Goal: Task Accomplishment & Management: Complete application form

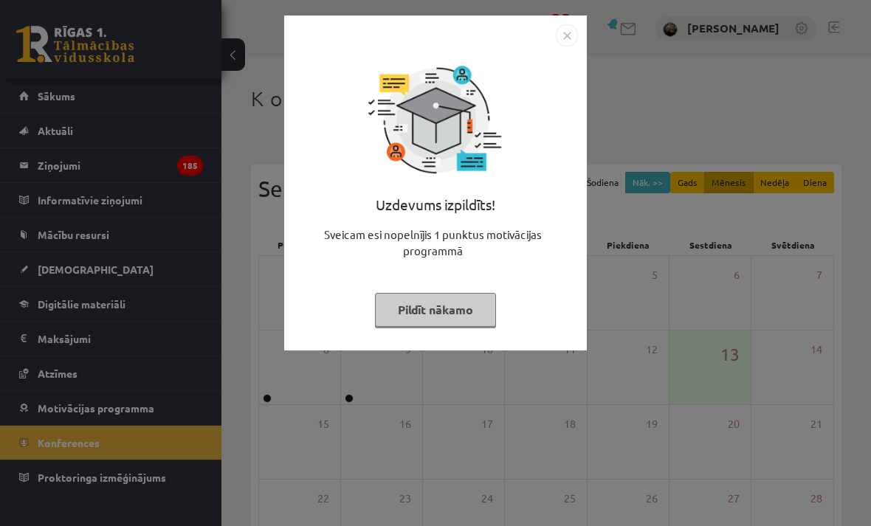
click at [467, 307] on button "Pildīt nākamo" at bounding box center [435, 310] width 121 height 34
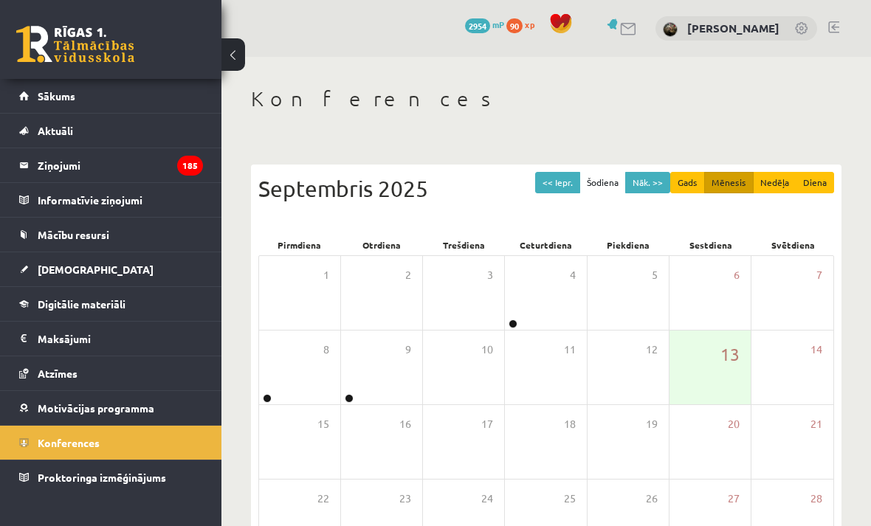
click at [78, 304] on span "Digitālie materiāli" at bounding box center [82, 304] width 88 height 13
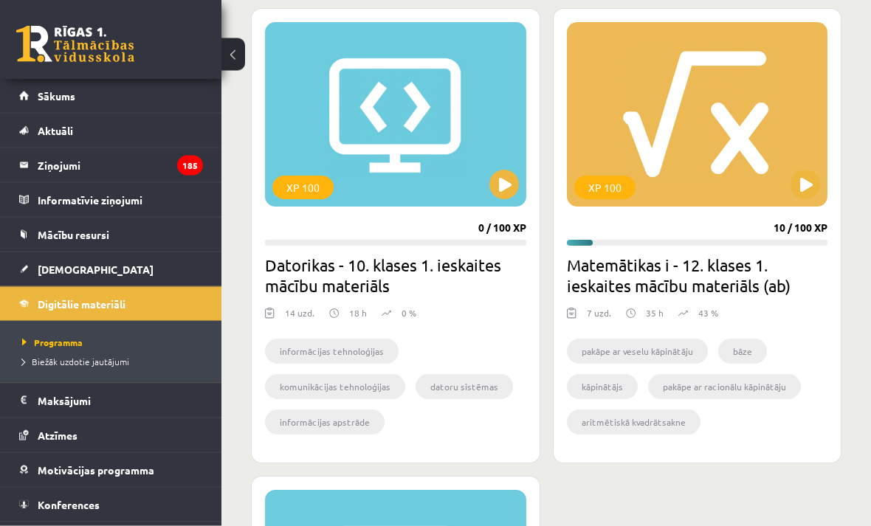
scroll to position [868, 0]
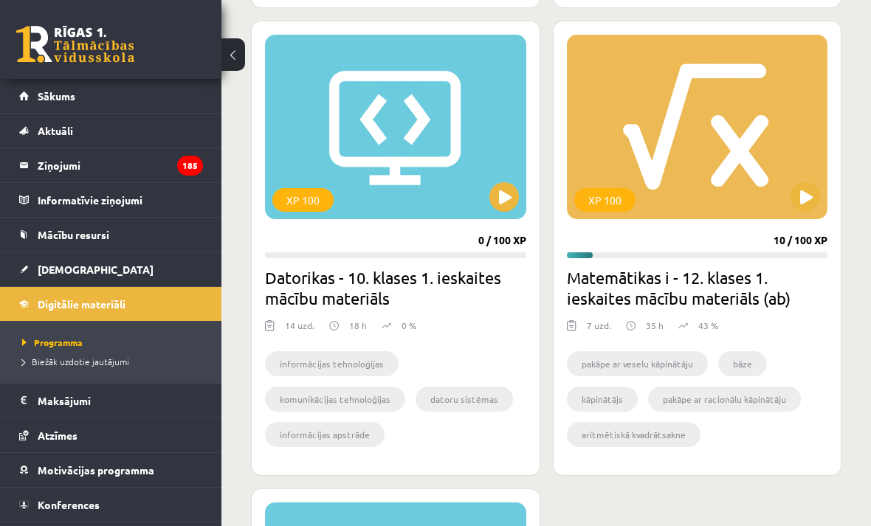
click at [808, 194] on button at bounding box center [806, 197] width 30 height 30
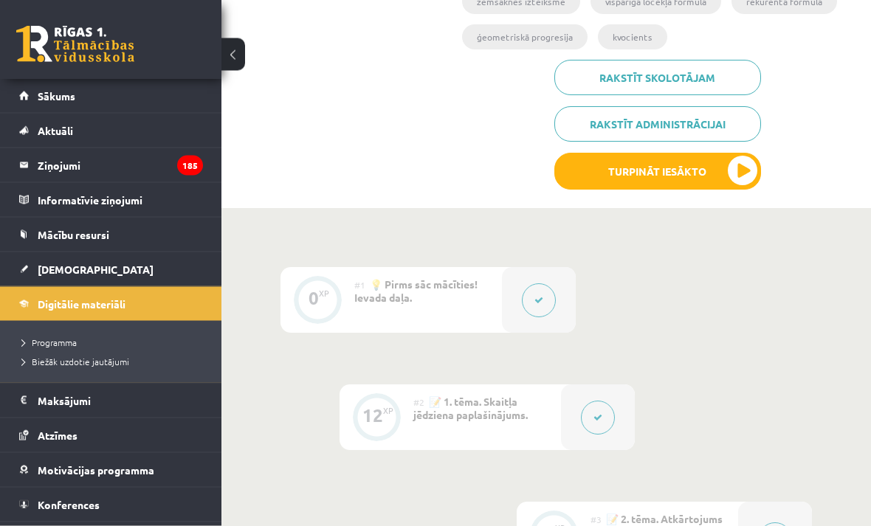
click at [754, 165] on button "Turpināt iesākto" at bounding box center [657, 172] width 207 height 37
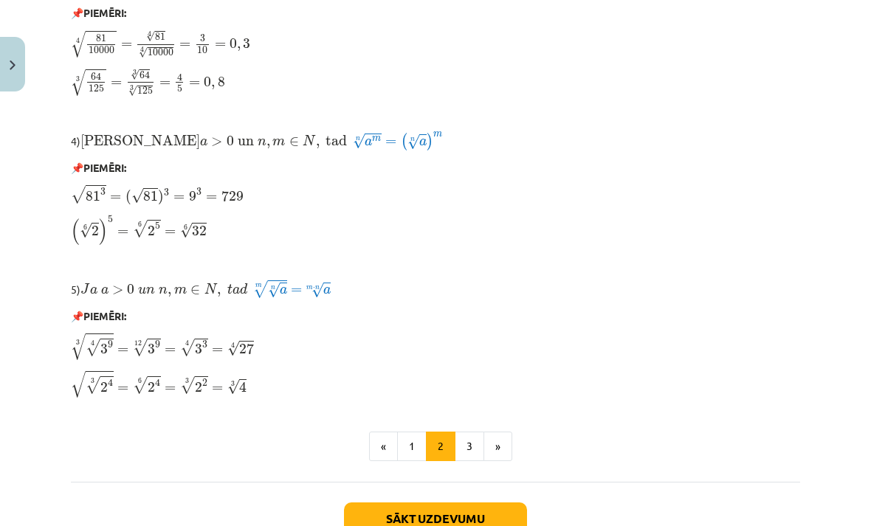
scroll to position [1171, 0]
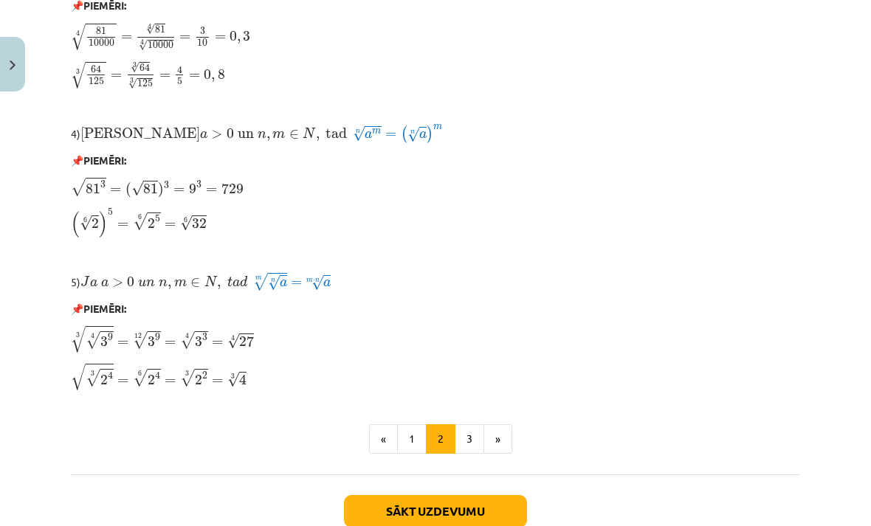
click at [477, 438] on button "3" at bounding box center [470, 440] width 30 height 30
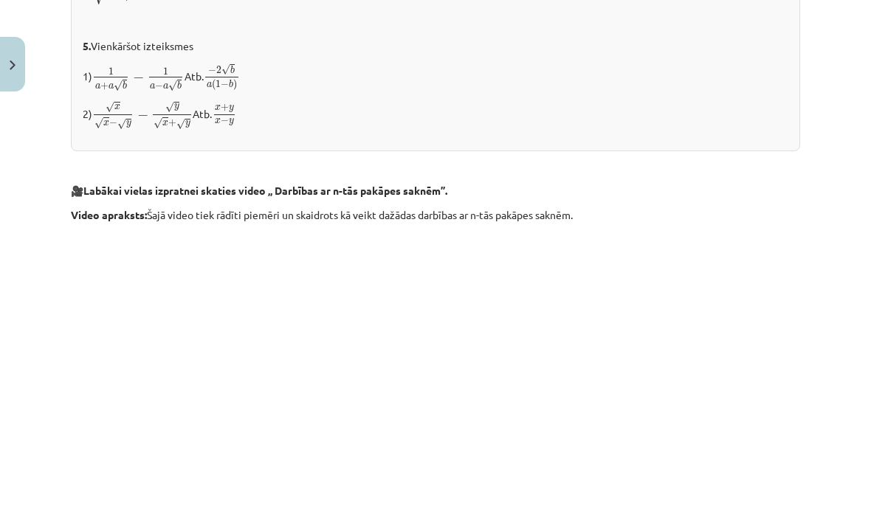
scroll to position [1956, 0]
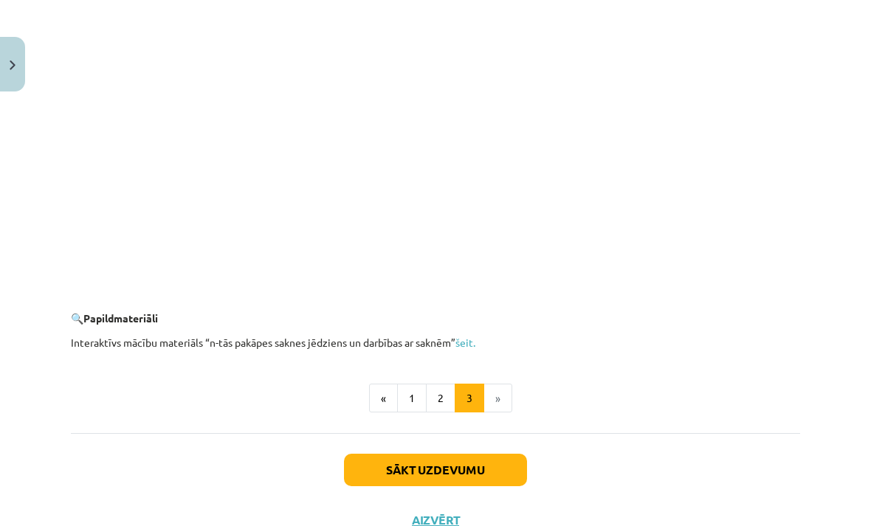
click at [477, 460] on button "Sākt uzdevumu" at bounding box center [435, 470] width 183 height 32
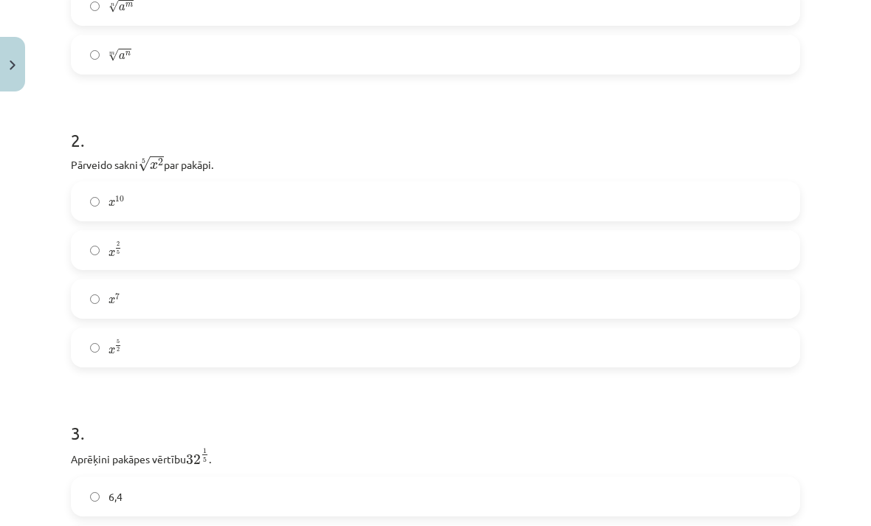
scroll to position [483, 0]
click at [88, 253] on label "x 2 5 x 2 5" at bounding box center [435, 250] width 726 height 37
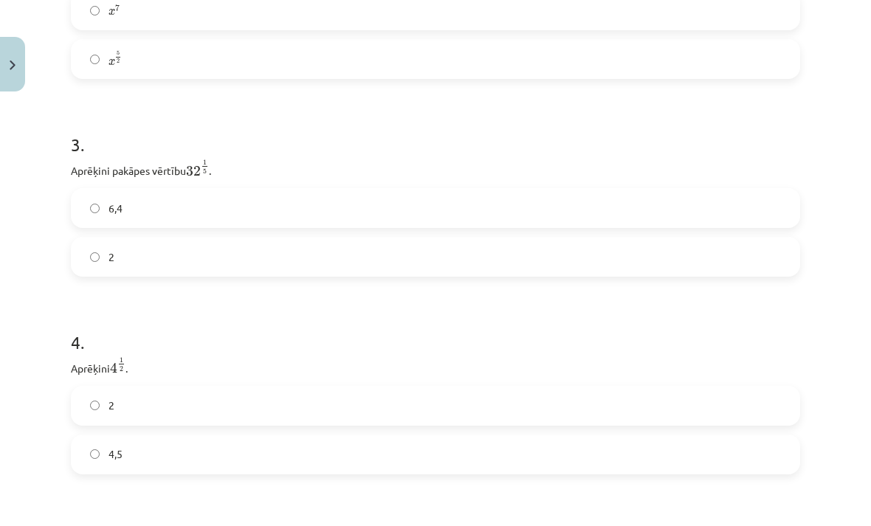
scroll to position [773, 0]
click at [537, 267] on label "2" at bounding box center [435, 255] width 726 height 37
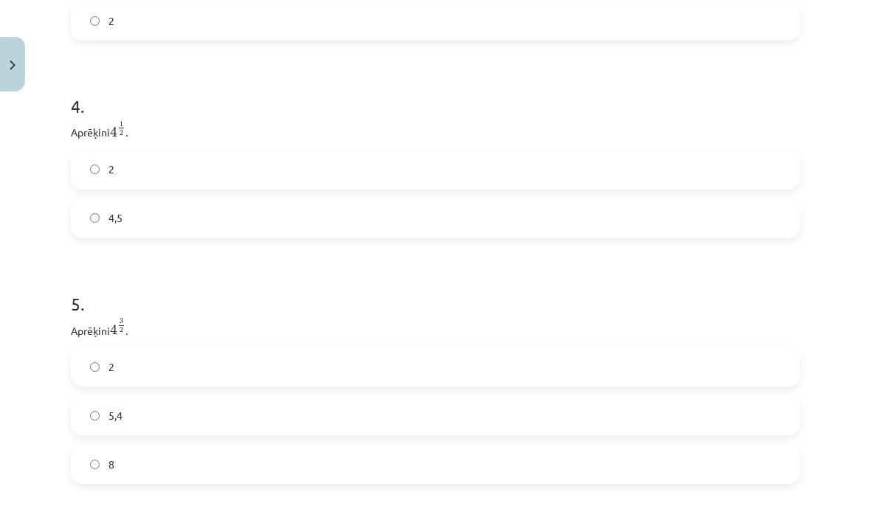
scroll to position [1009, 0]
click at [580, 171] on label "2" at bounding box center [435, 168] width 726 height 37
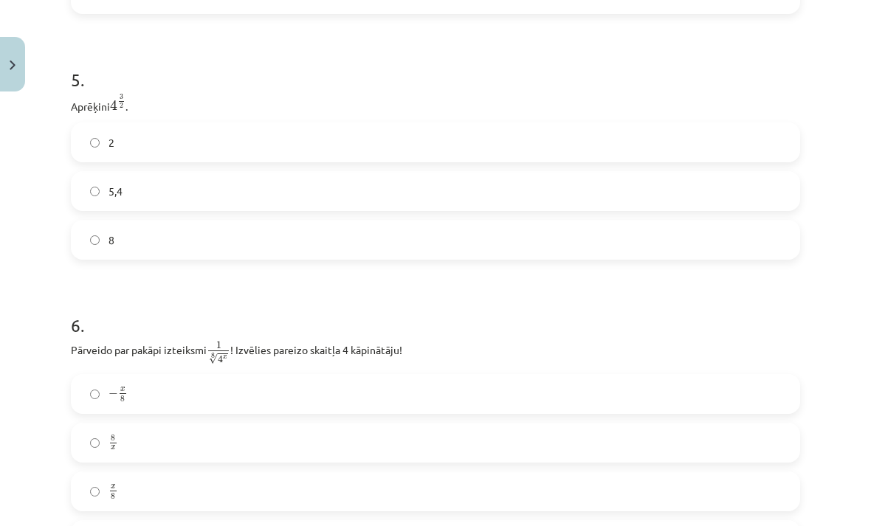
scroll to position [1237, 0]
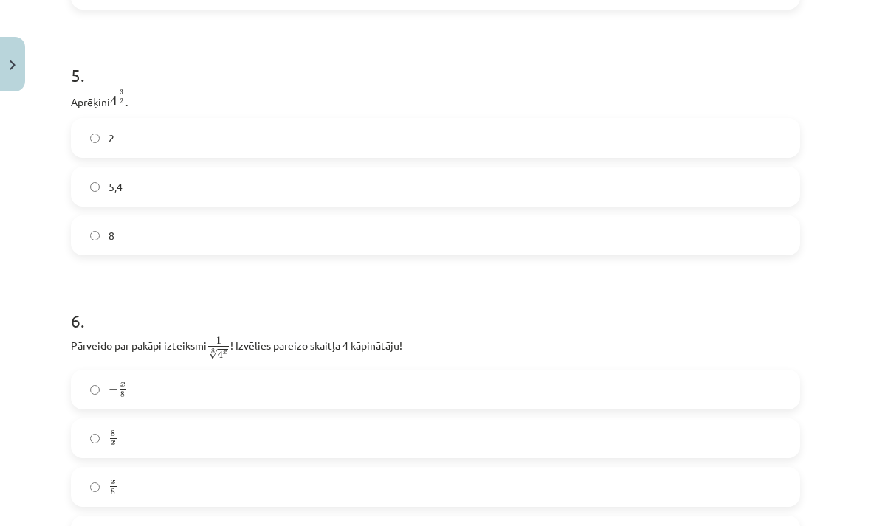
click at [545, 205] on label "5,4" at bounding box center [435, 186] width 726 height 37
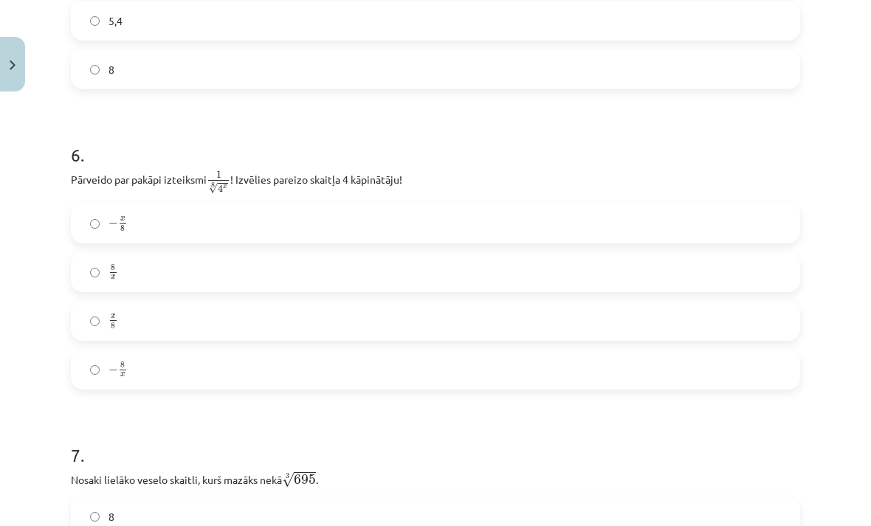
scroll to position [1405, 0]
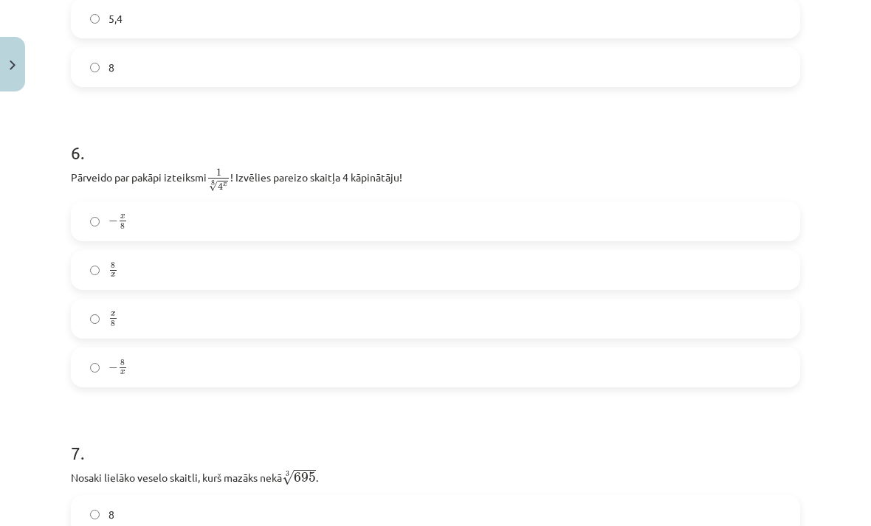
click at [611, 86] on label "8" at bounding box center [435, 67] width 726 height 37
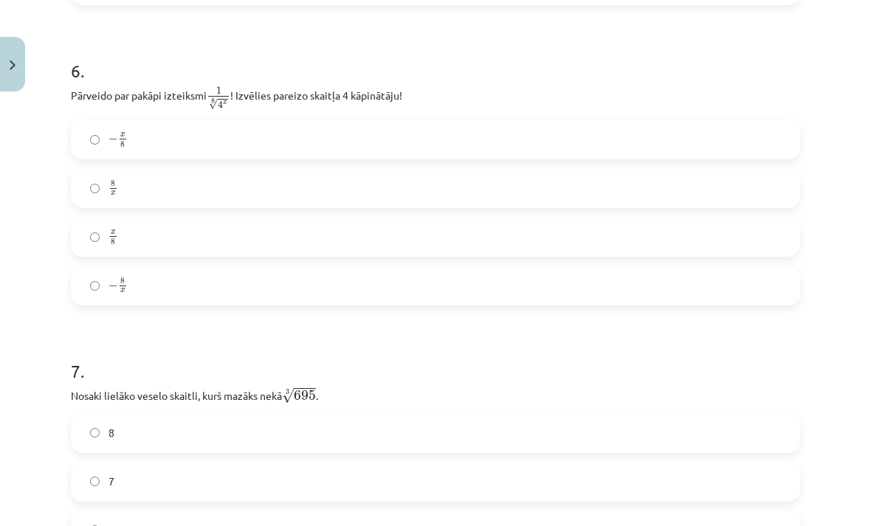
scroll to position [1488, 0]
click at [97, 131] on label "− x 8 − x 8" at bounding box center [435, 138] width 726 height 37
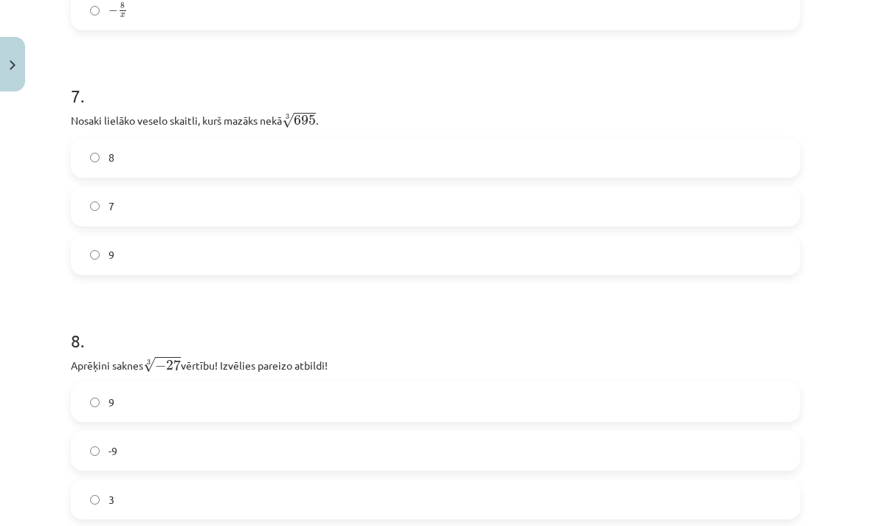
scroll to position [1762, 0]
click at [645, 170] on label "8" at bounding box center [435, 158] width 726 height 37
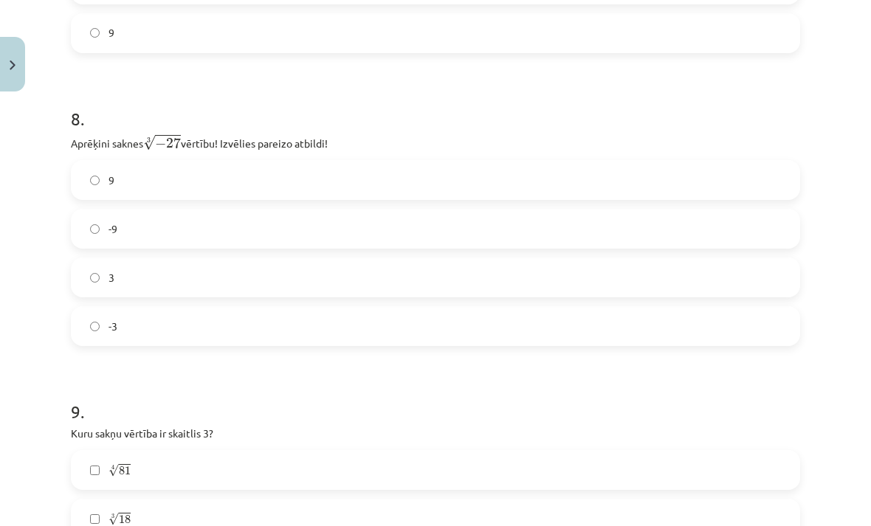
scroll to position [1984, 0]
click at [358, 320] on label "-3" at bounding box center [435, 326] width 726 height 37
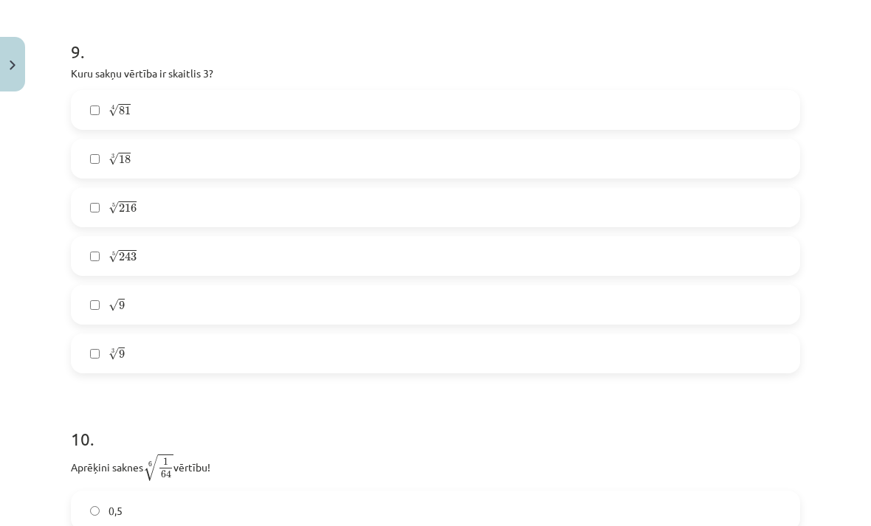
scroll to position [2345, 0]
click at [99, 252] on label "5 √ 243 243 5" at bounding box center [435, 256] width 726 height 37
click at [124, 303] on span "9" at bounding box center [122, 305] width 6 height 9
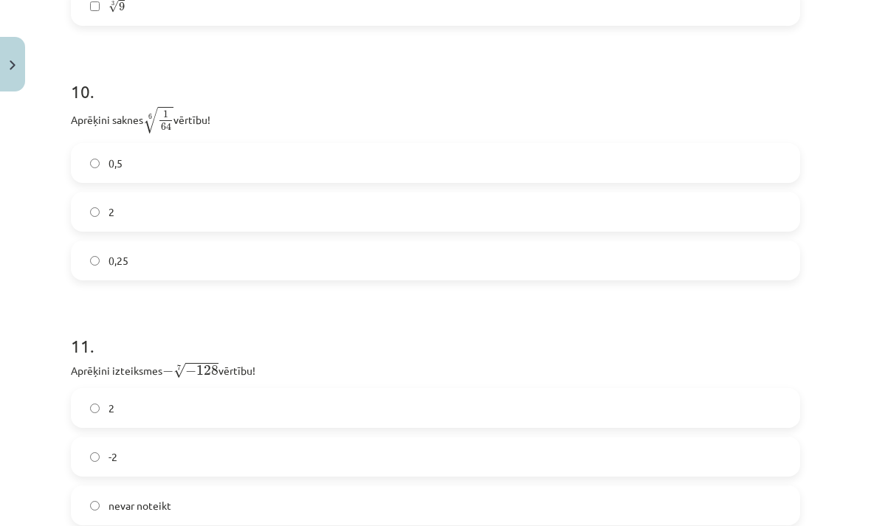
scroll to position [2684, 0]
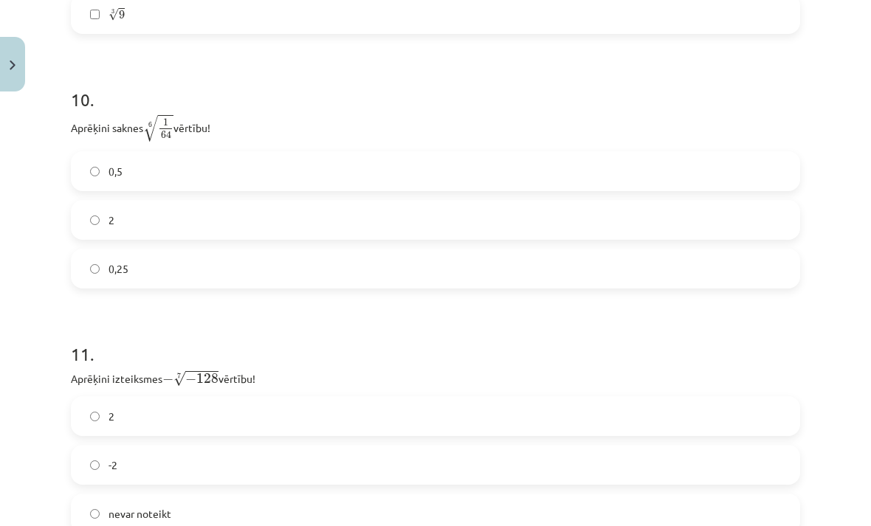
click at [532, 176] on label "0,5" at bounding box center [435, 171] width 726 height 37
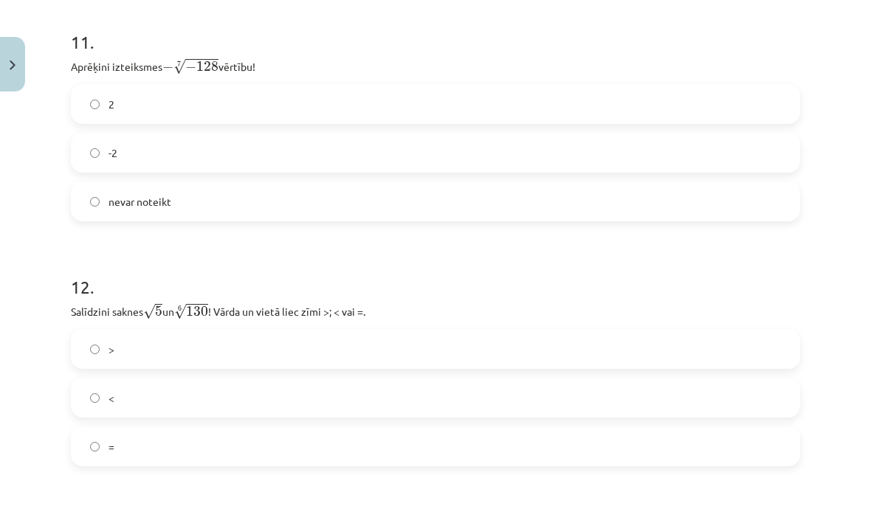
scroll to position [2997, 0]
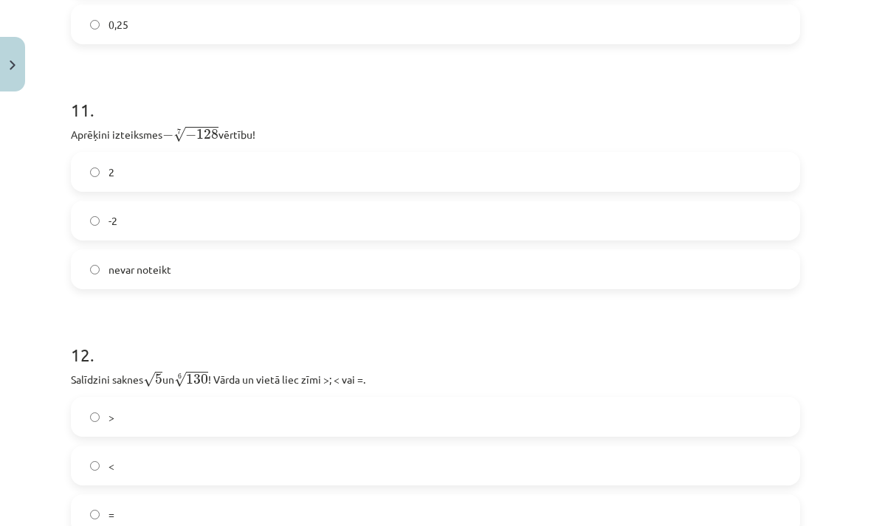
click at [585, 165] on label "2" at bounding box center [435, 172] width 726 height 37
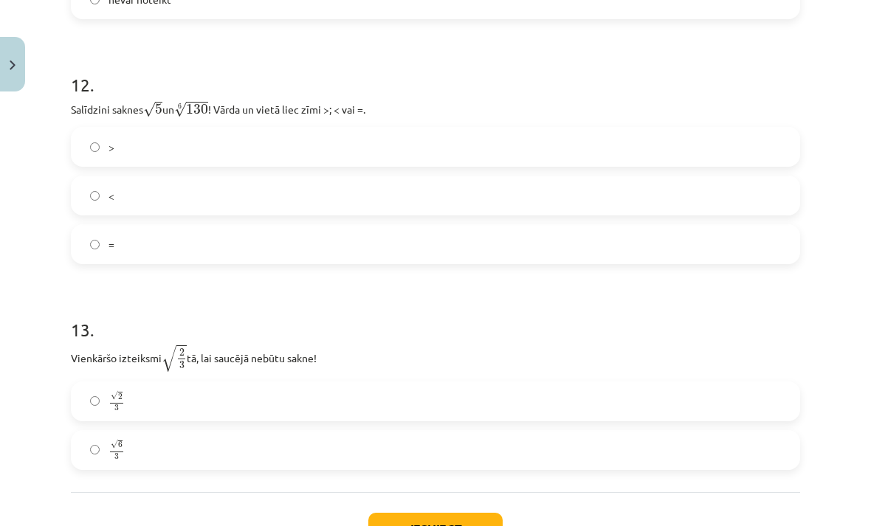
scroll to position [3199, 0]
click at [447, 188] on label "<" at bounding box center [435, 195] width 726 height 37
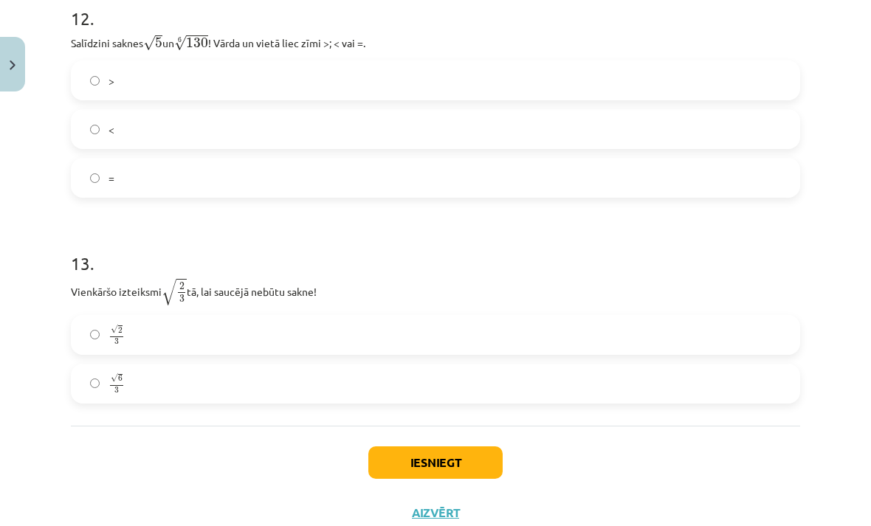
scroll to position [3265, 0]
click at [314, 380] on label "√ 6 3 6 3" at bounding box center [435, 384] width 726 height 37
click at [470, 467] on button "Iesniegt" at bounding box center [435, 463] width 134 height 32
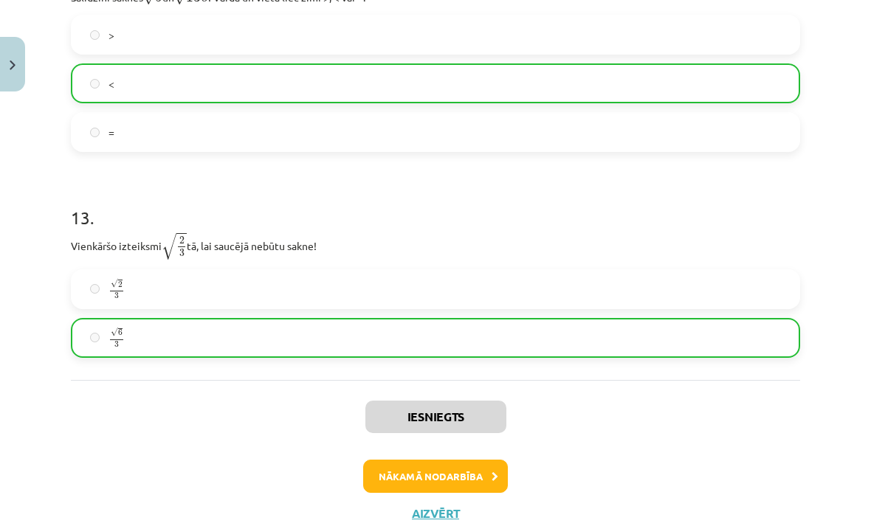
scroll to position [3311, 0]
click at [487, 470] on button "Nākamā nodarbība" at bounding box center [435, 477] width 145 height 34
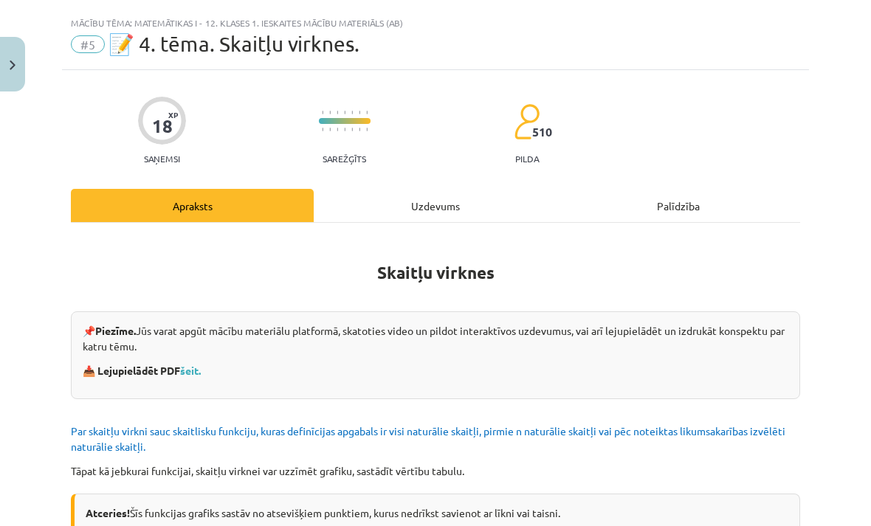
scroll to position [28, 0]
click at [201, 368] on link "šeit." at bounding box center [190, 370] width 21 height 13
